Goal: Task Accomplishment & Management: Use online tool/utility

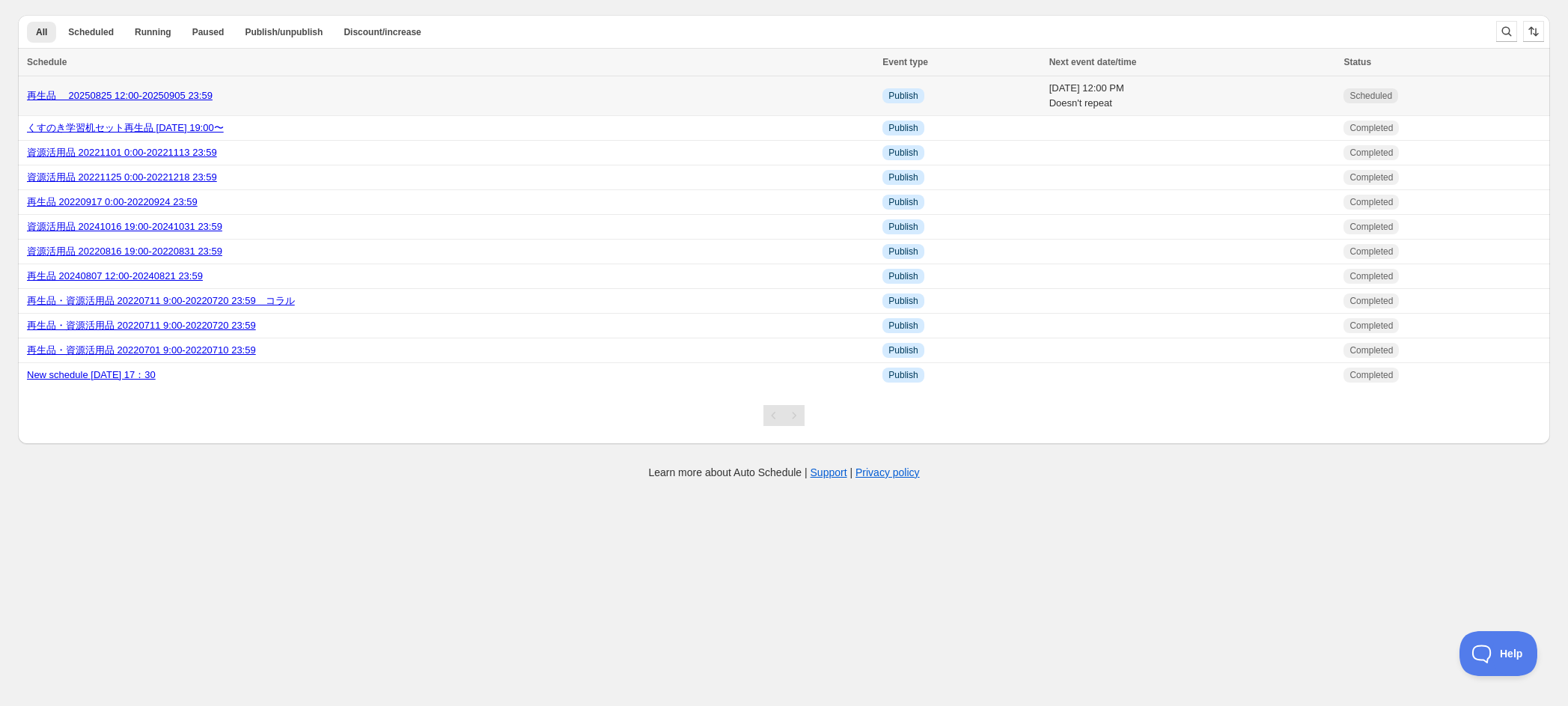
click at [213, 99] on link "再生品　 20250825 12:00-20250905 23:59" at bounding box center [120, 96] width 186 height 11
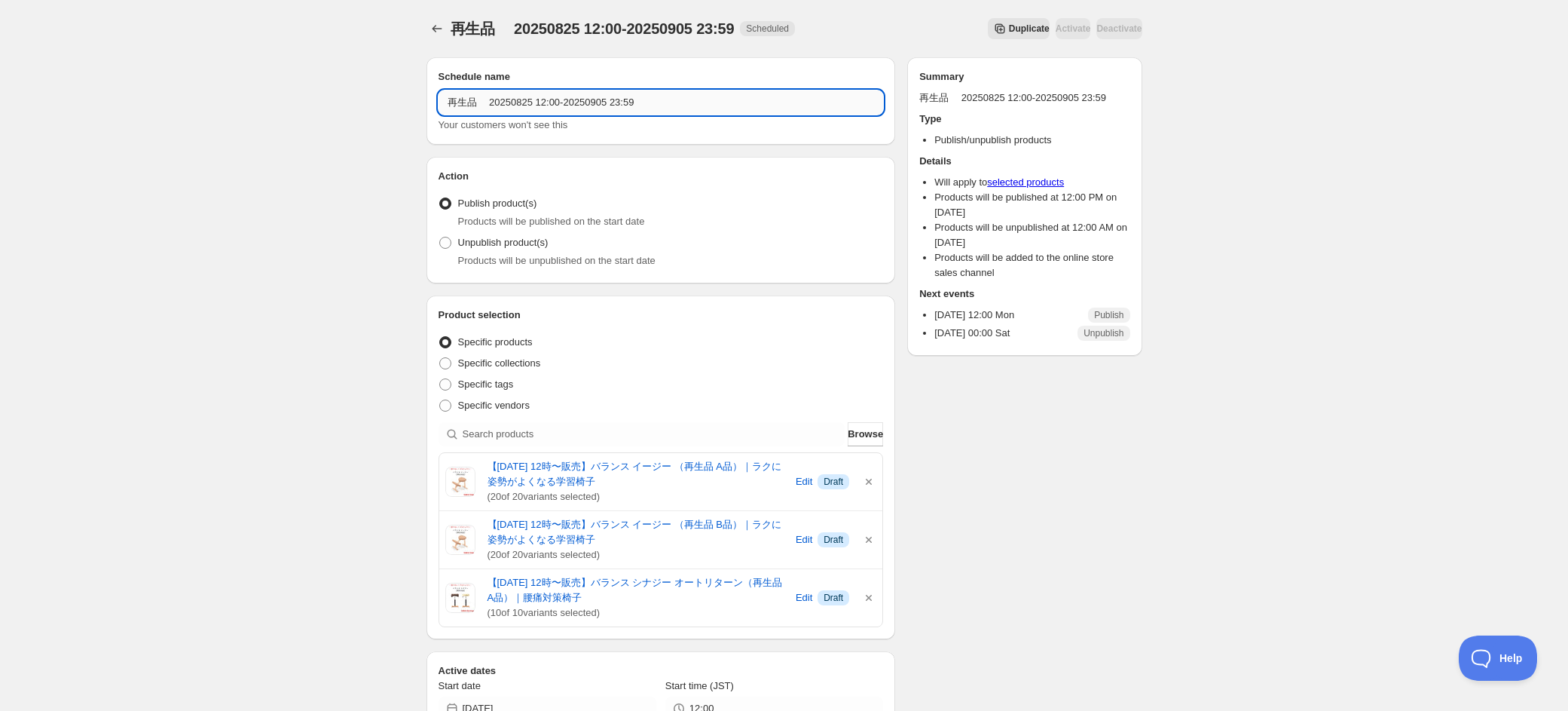
click at [547, 105] on input "再生品　 20250825 12:00-20250905 23:59" at bounding box center [661, 103] width 446 height 24
type input "再生品　 20250825 19:00-20250905 23:59"
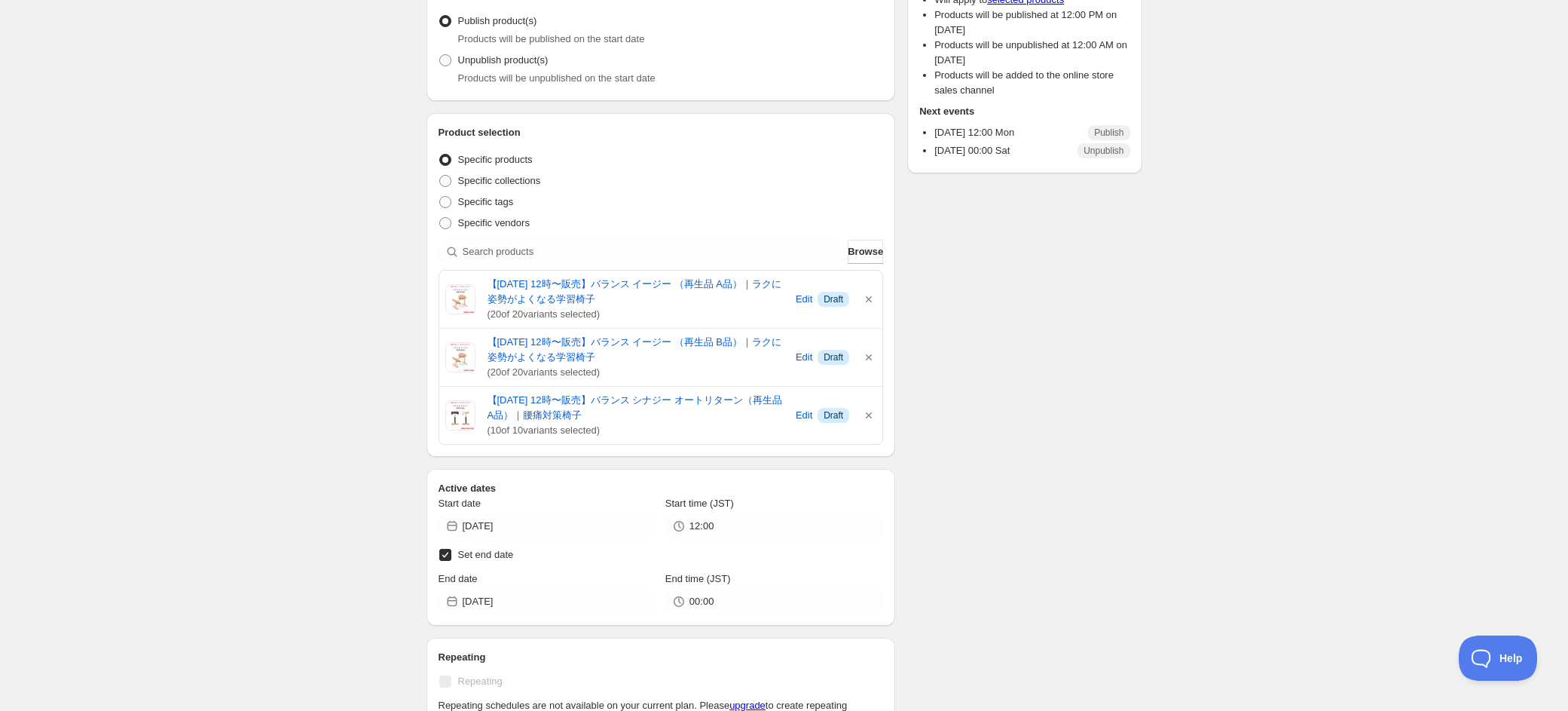
scroll to position [231, 0]
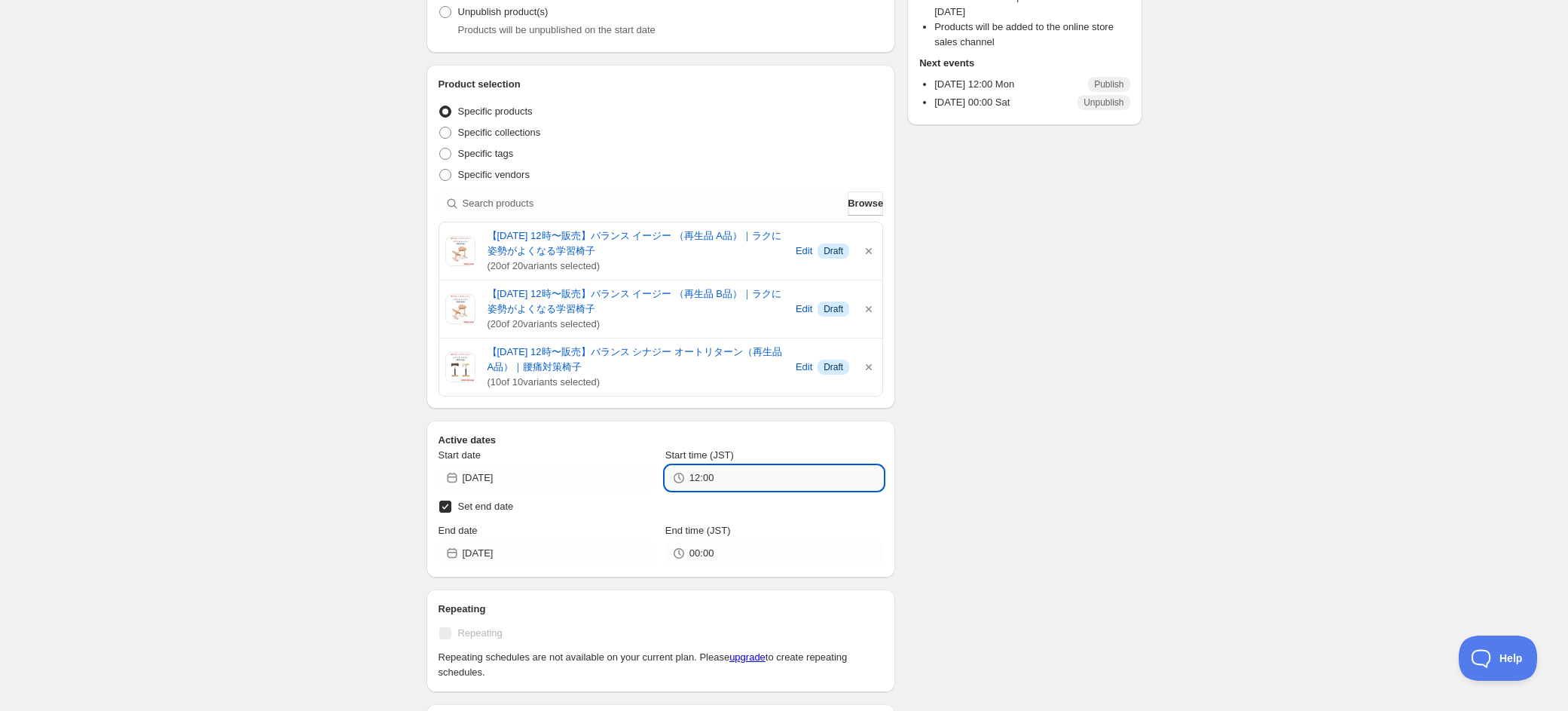
click at [801, 489] on input "12:00" at bounding box center [786, 478] width 194 height 24
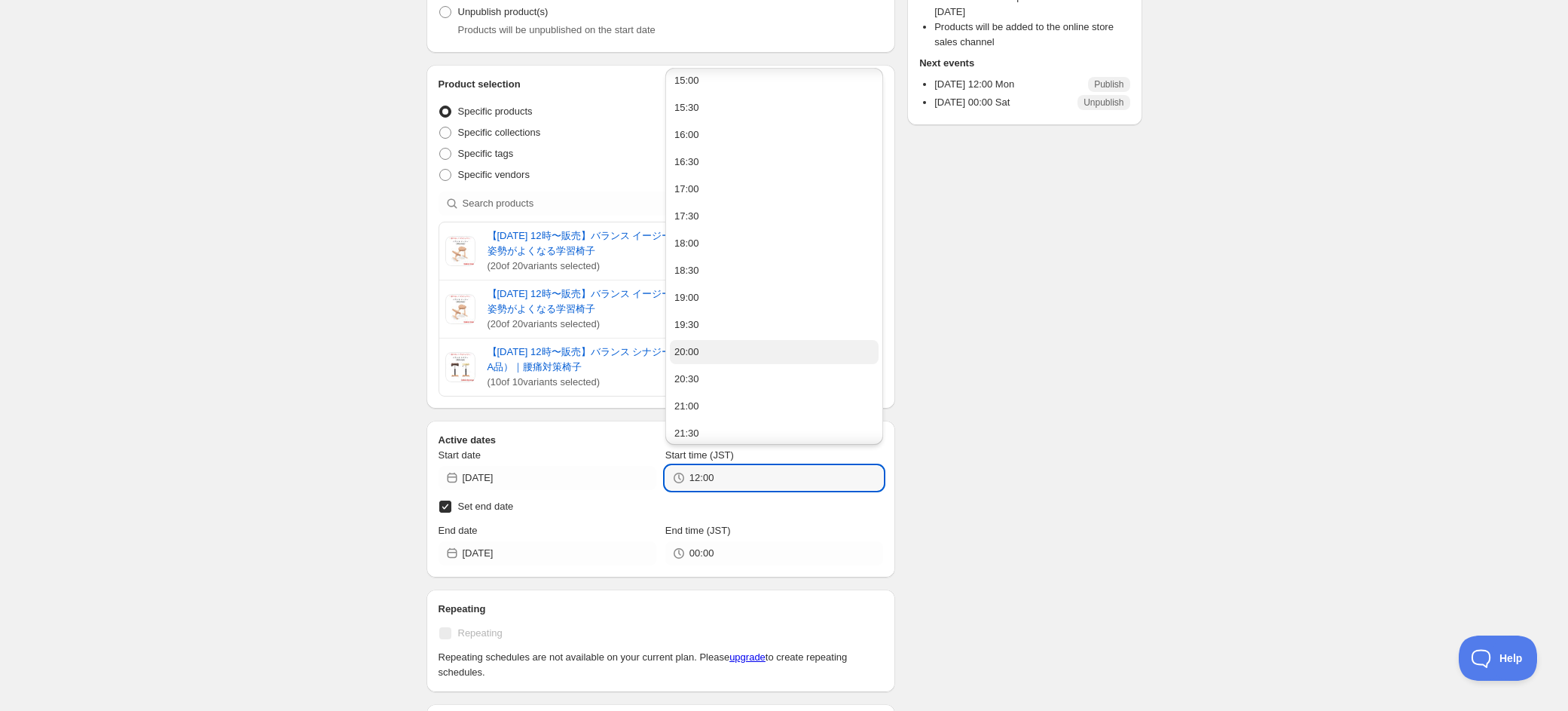
scroll to position [821, 0]
click at [785, 293] on button "19:00" at bounding box center [774, 294] width 209 height 24
type input "19:00"
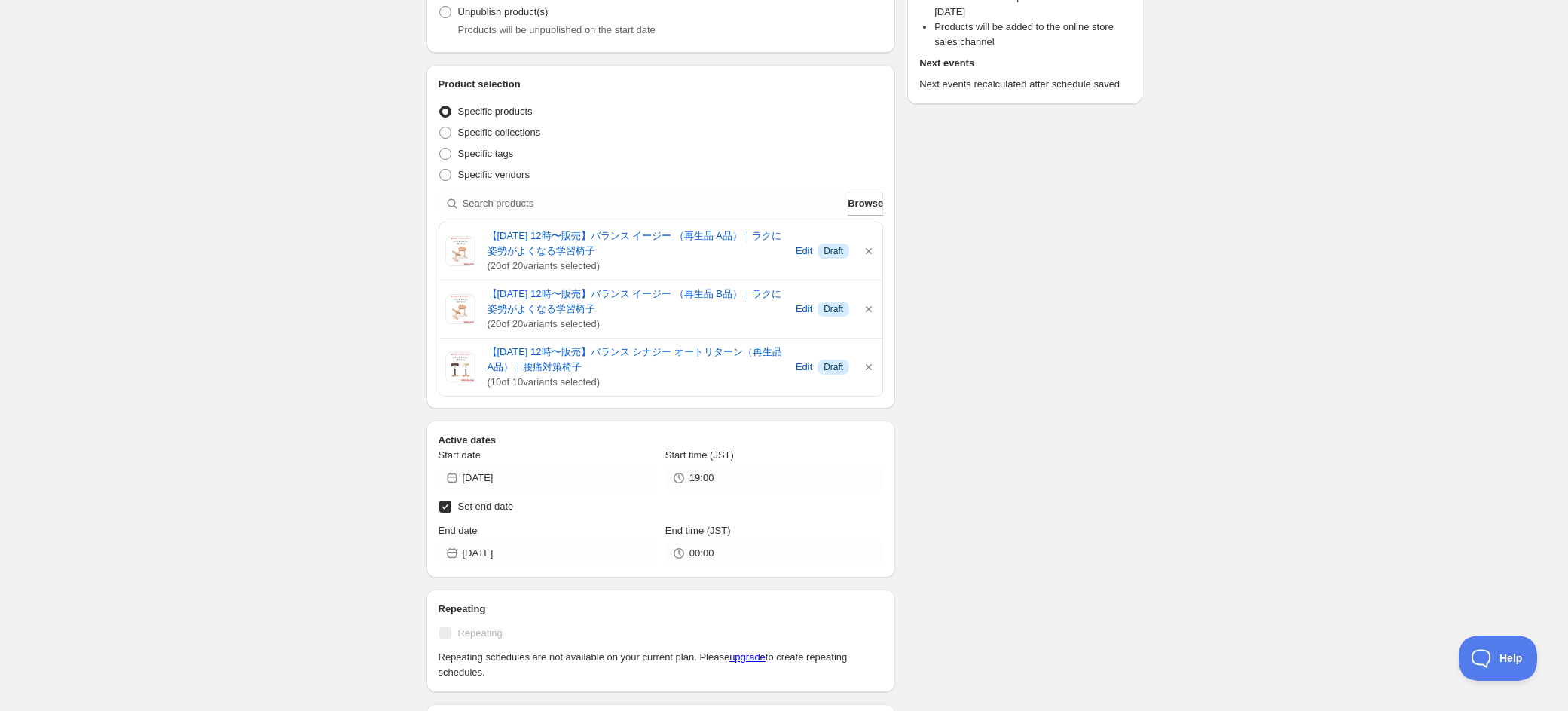
click at [1079, 285] on div "Schedule name 再生品　 20250825 19:00-20250905 23:59 Your customers won't see this …" at bounding box center [778, 562] width 728 height 1495
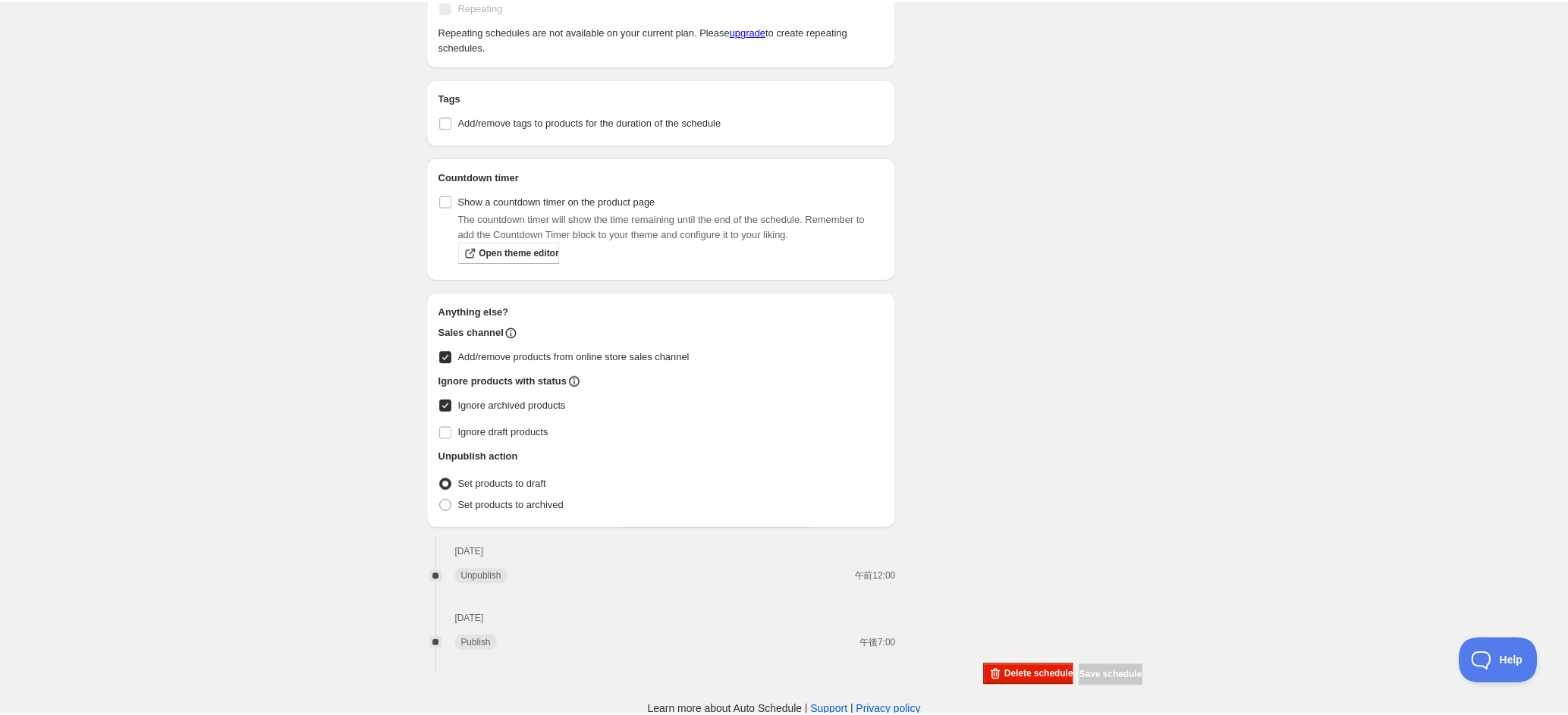
scroll to position [0, 0]
